Goal: Task Accomplishment & Management: Manage account settings

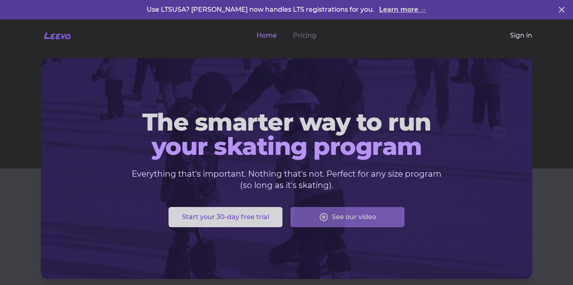
click at [519, 36] on link "Sign in" at bounding box center [521, 36] width 22 height 10
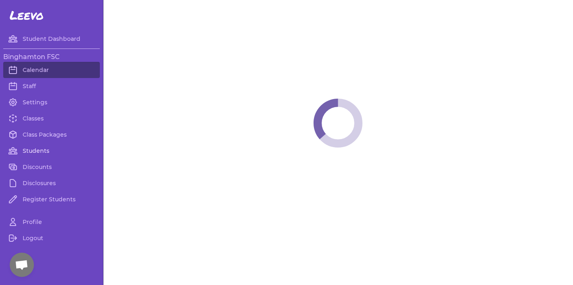
click at [23, 151] on link "Students" at bounding box center [51, 151] width 97 height 16
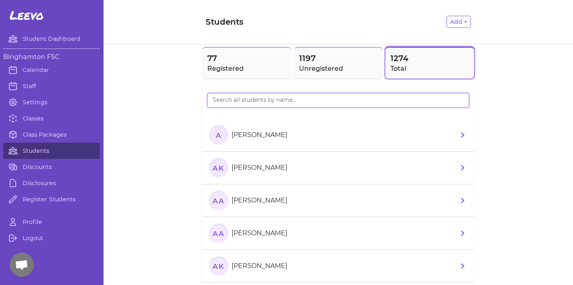
click at [238, 102] on input "search" at bounding box center [338, 100] width 262 height 15
paste input "[PERSON_NAME]"
type input "[PERSON_NAME]"
click at [261, 141] on section "AL [PERSON_NAME]" at bounding box center [250, 134] width 82 height 19
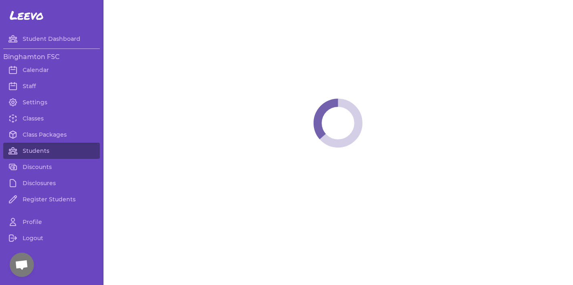
select select "NY"
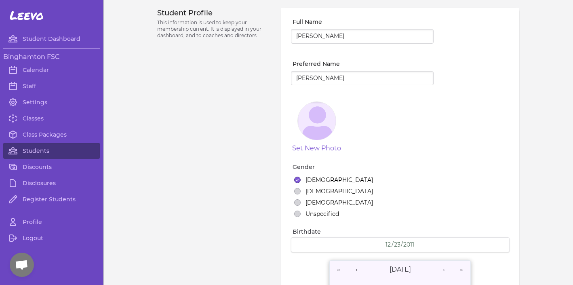
select select "5"
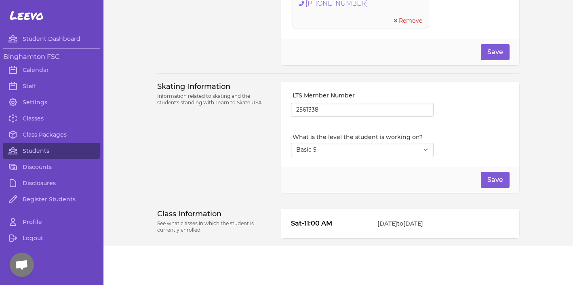
scroll to position [655, 0]
drag, startPoint x: 431, startPoint y: 223, endPoint x: 280, endPoint y: 221, distance: 151.5
click at [280, 221] on div "Class Information See what classes in which the student is currently enrolled. …" at bounding box center [338, 223] width 362 height 29
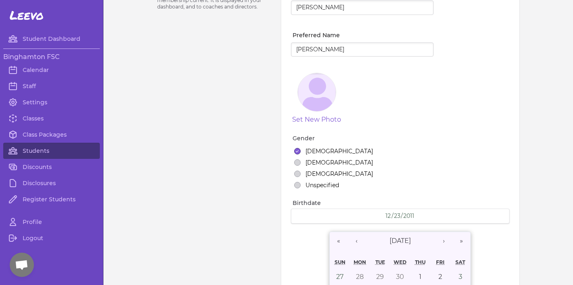
scroll to position [31, 0]
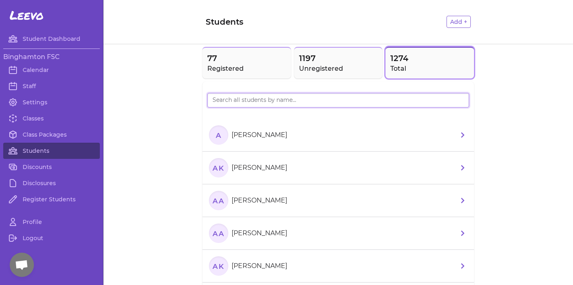
click at [322, 104] on input "search" at bounding box center [338, 100] width 262 height 15
type input "Mariia"
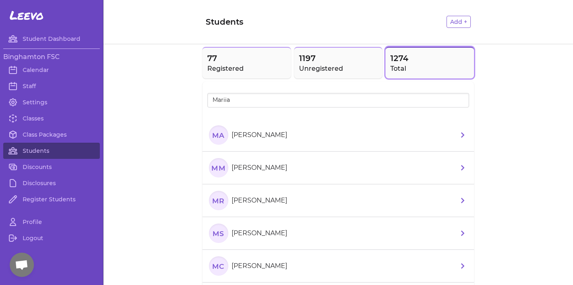
click at [322, 138] on li "MA [PERSON_NAME]" at bounding box center [337, 135] width 271 height 33
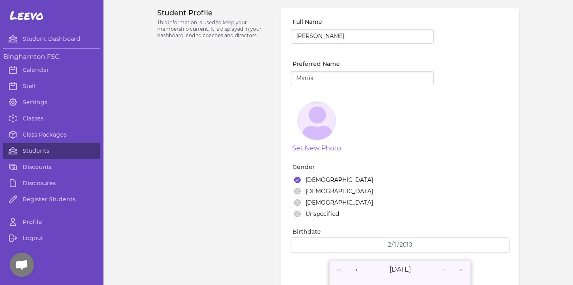
select select "20"
click at [42, 165] on link "Discounts" at bounding box center [51, 167] width 97 height 16
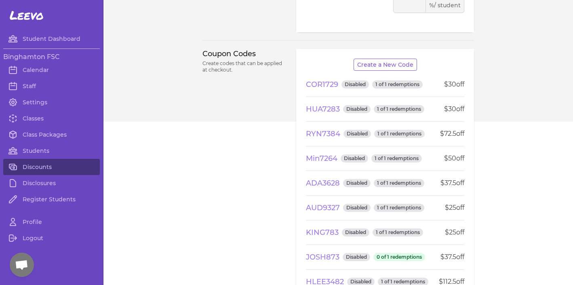
scroll to position [192, 0]
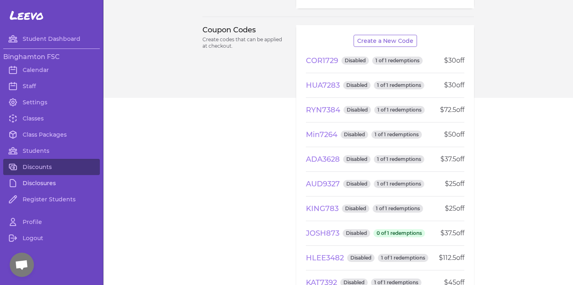
click at [40, 184] on link "Disclosures" at bounding box center [51, 183] width 97 height 16
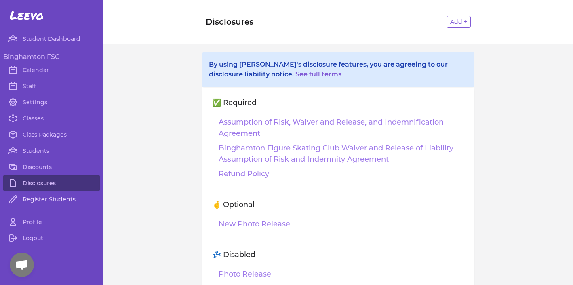
click at [40, 198] on link "Register Students" at bounding box center [51, 199] width 97 height 16
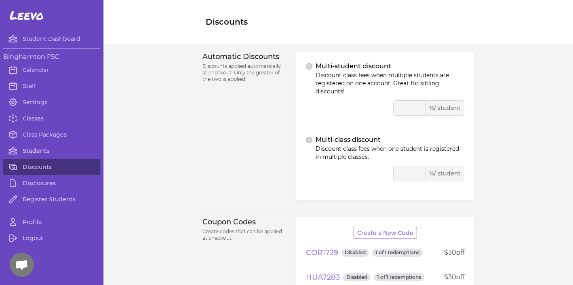
click at [24, 147] on link "Students" at bounding box center [51, 151] width 97 height 16
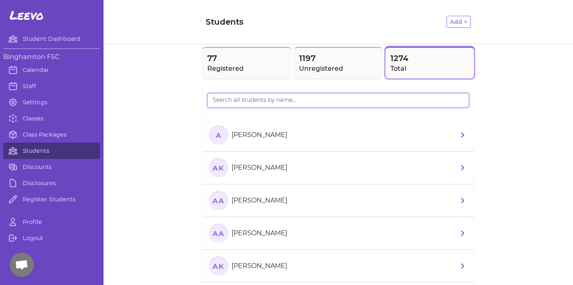
click at [254, 103] on input "search" at bounding box center [338, 100] width 262 height 15
type input "mar"
